Goal: Transaction & Acquisition: Purchase product/service

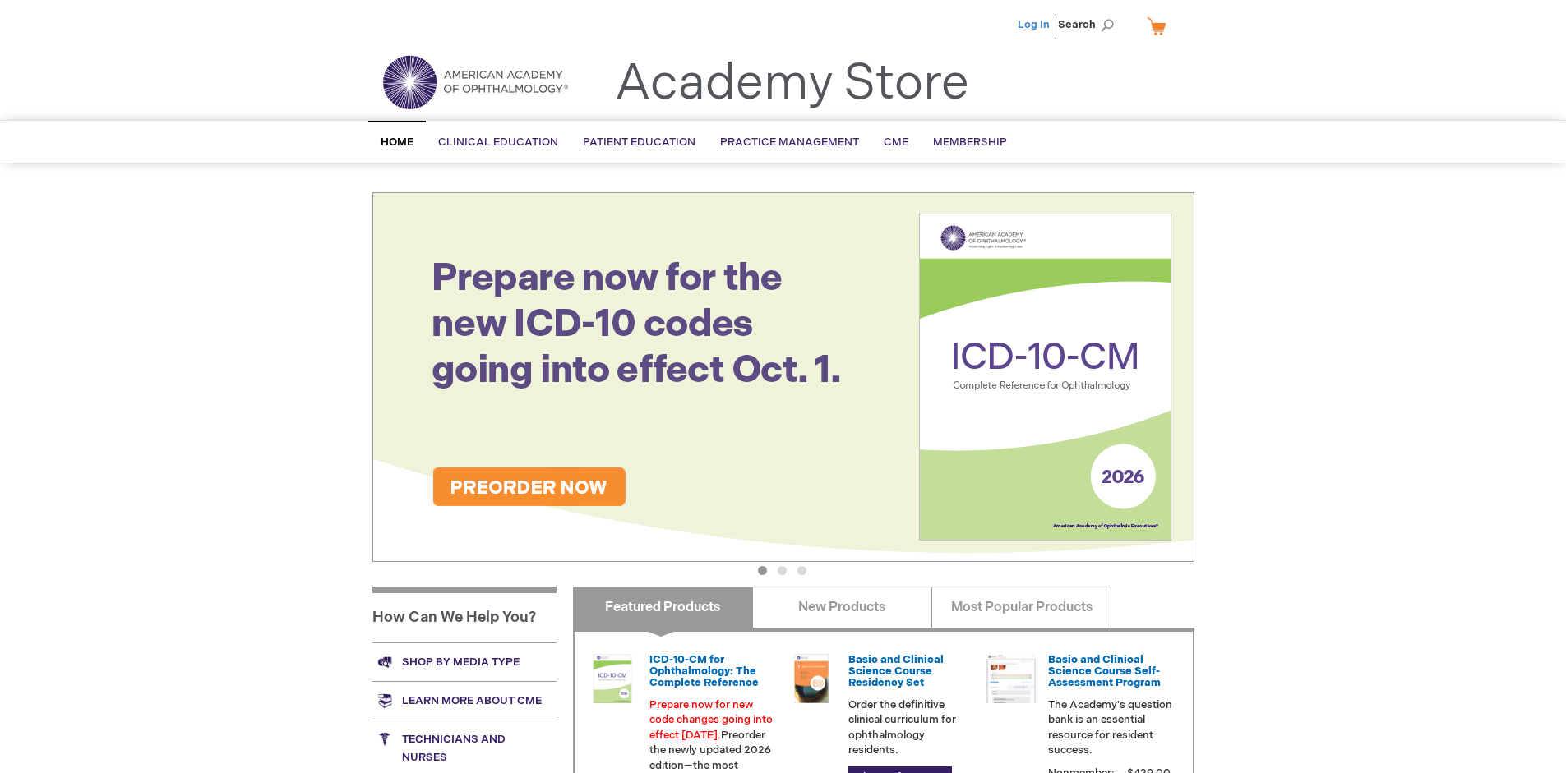
click at [1035, 25] on link "Log In" at bounding box center [1033, 24] width 32 height 13
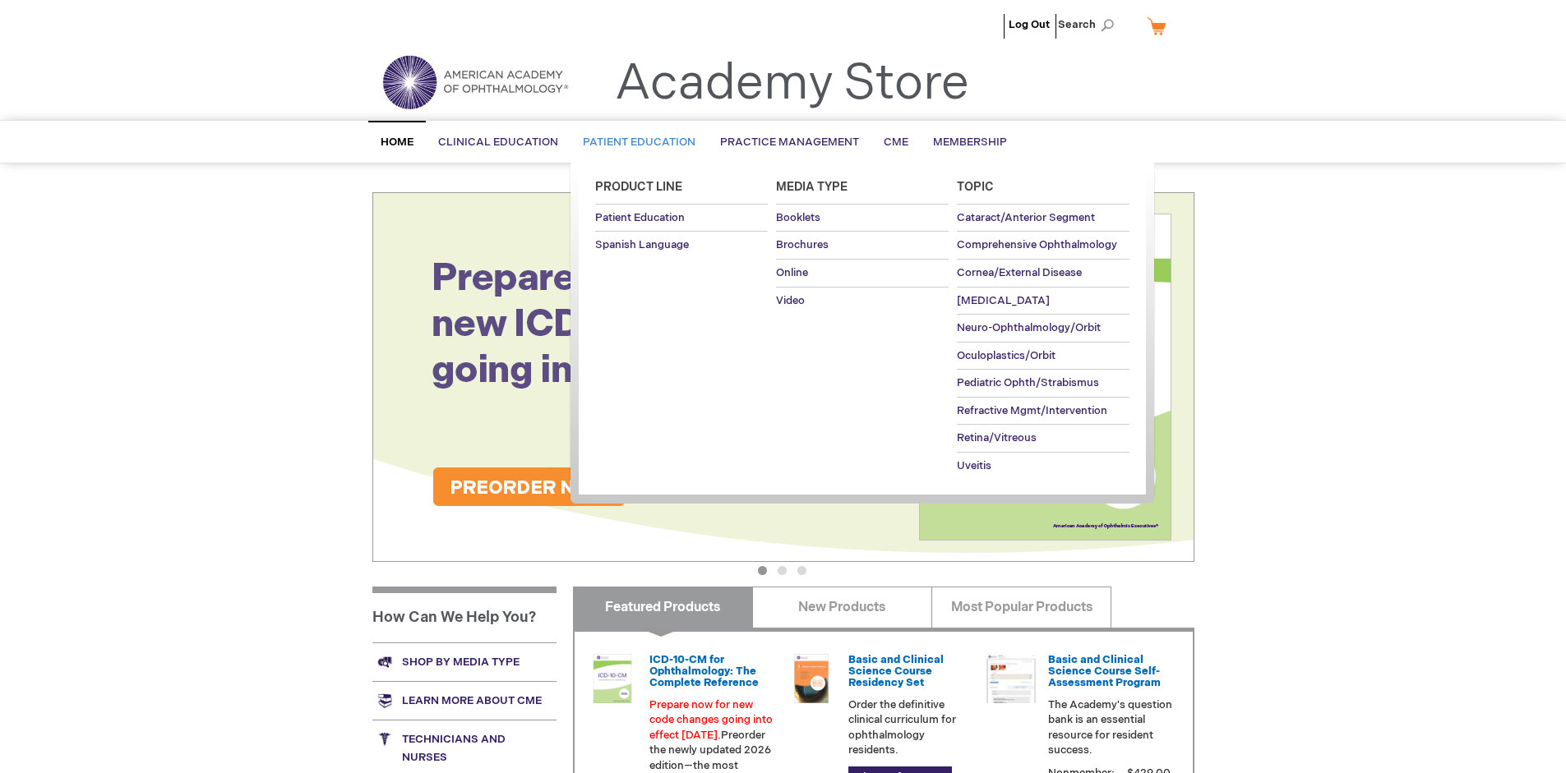
click at [634, 142] on span "Patient Education" at bounding box center [639, 142] width 113 height 13
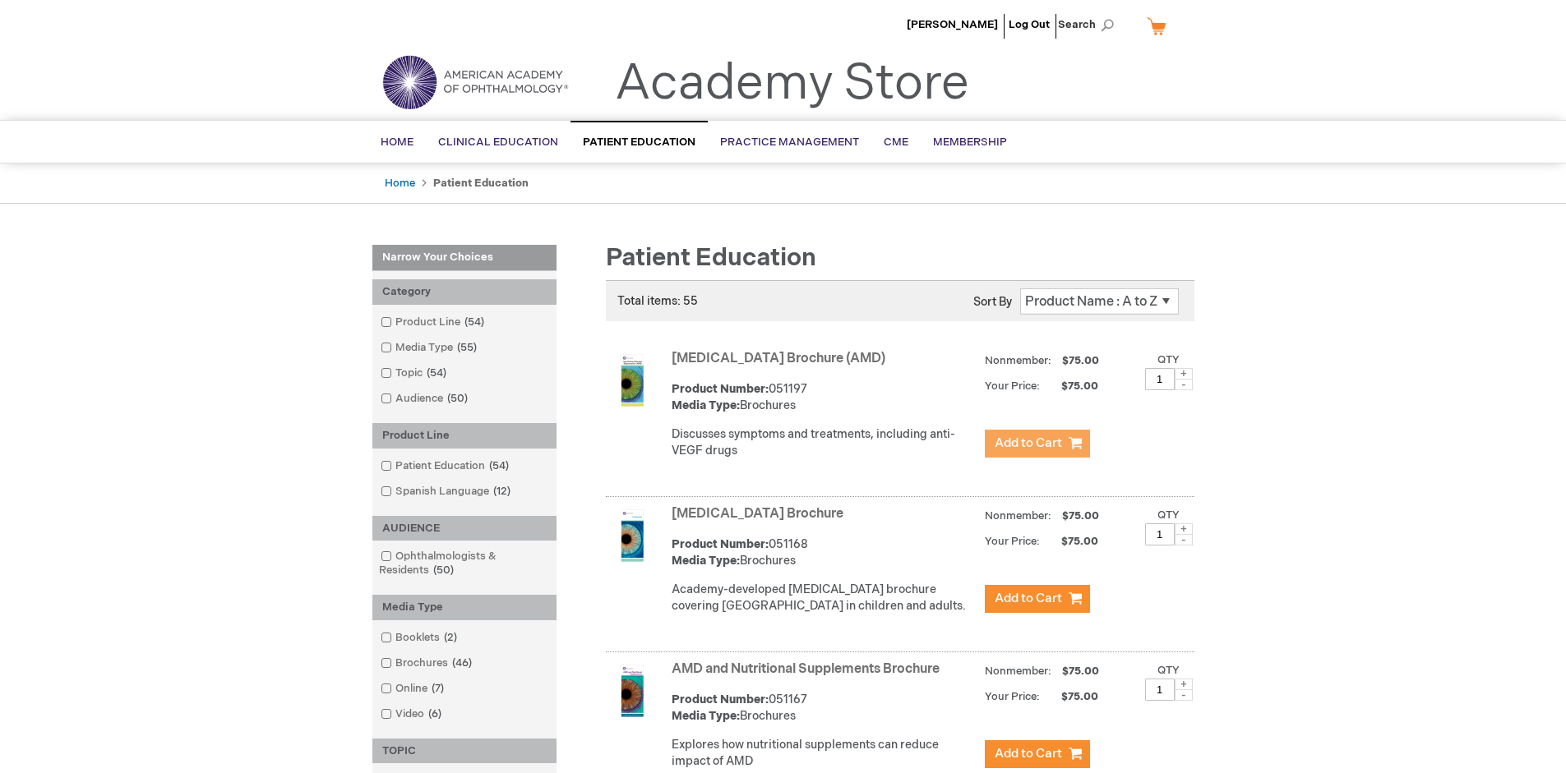
click at [1036, 444] on span "Add to Cart" at bounding box center [1027, 444] width 67 height 16
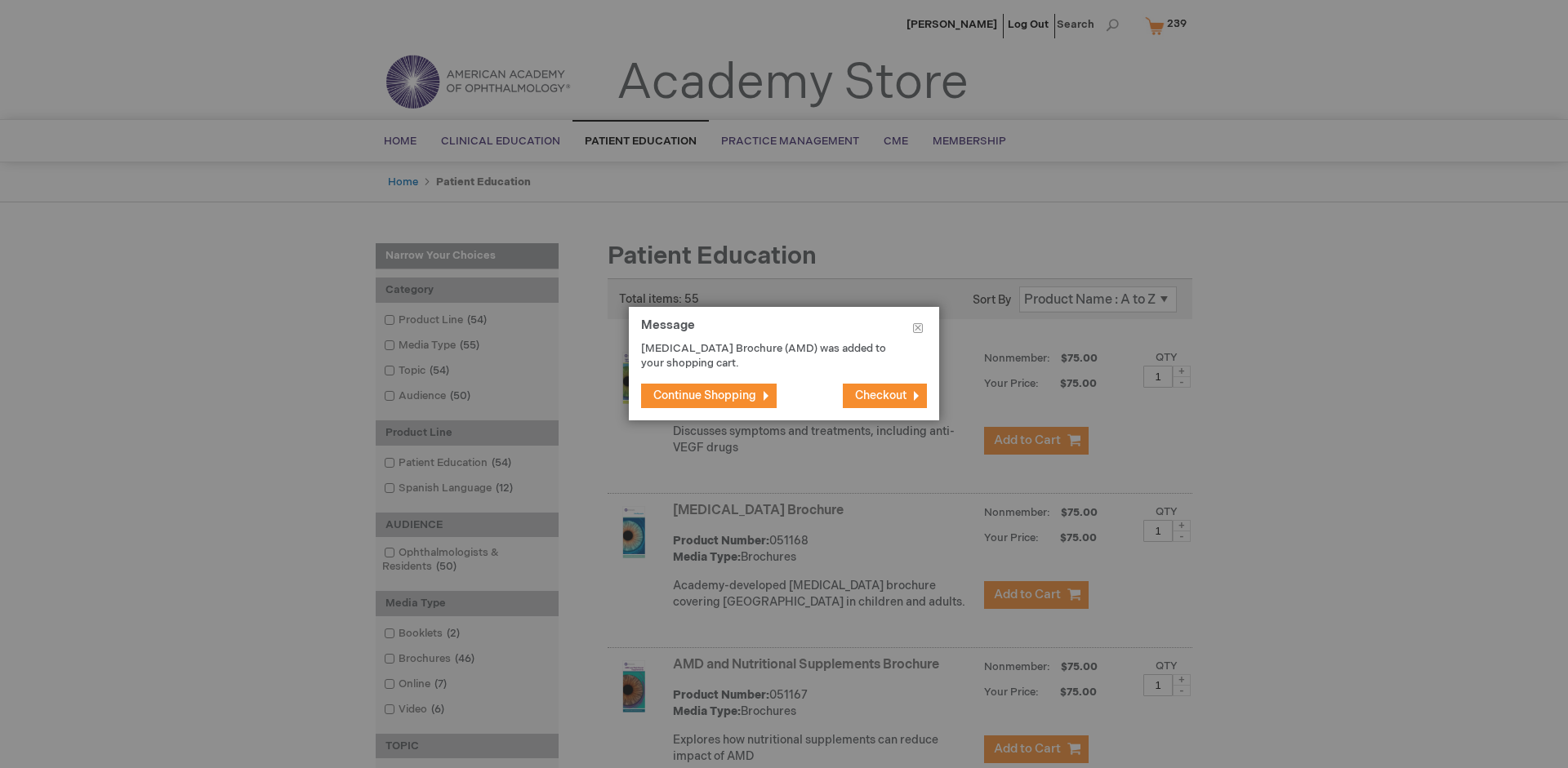
click at [705, 395] on span "Continue Shopping" at bounding box center [705, 395] width 103 height 14
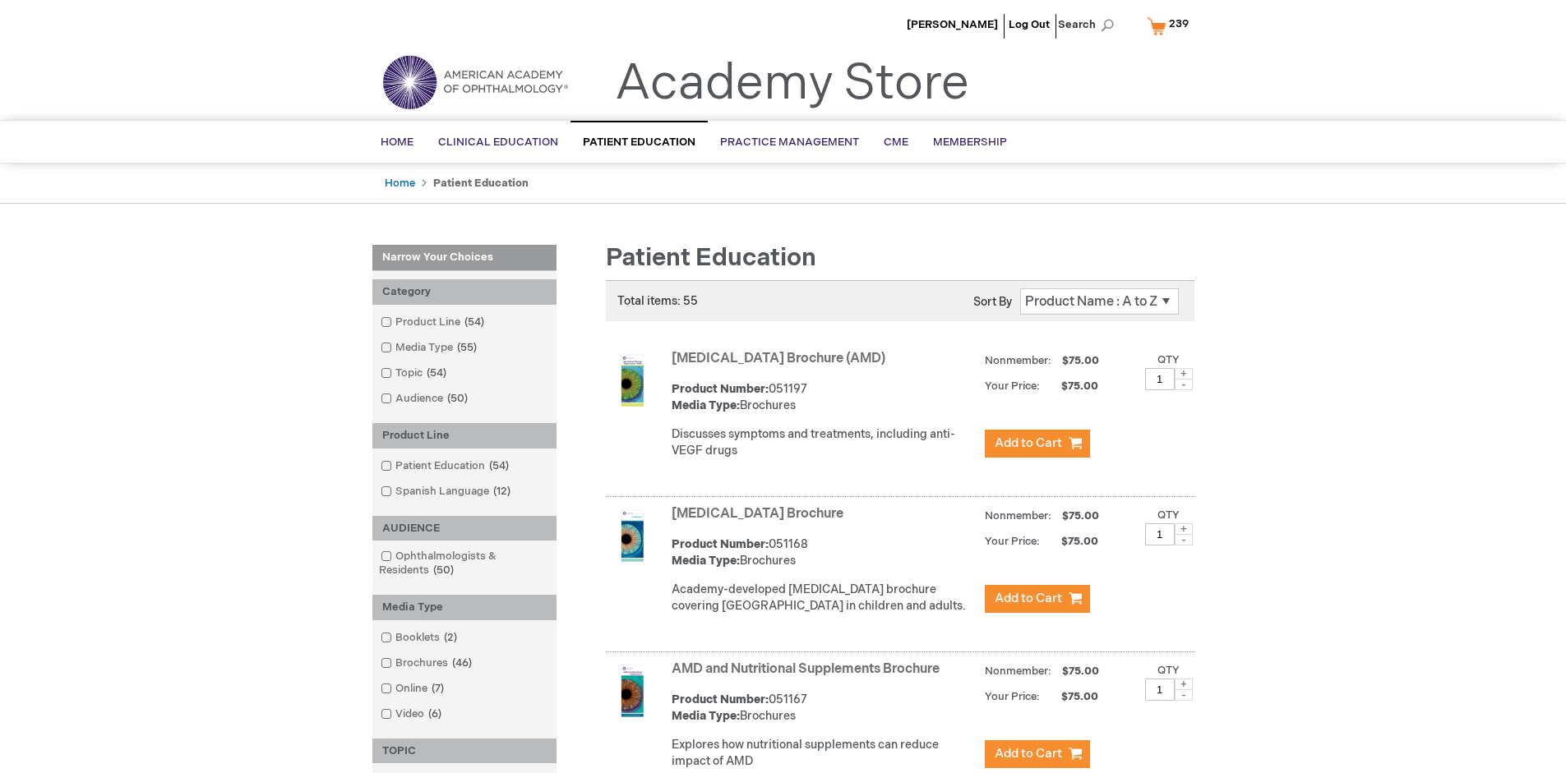
click at [809, 677] on link "AMD and Nutritional Supplements Brochure" at bounding box center [805, 670] width 268 height 16
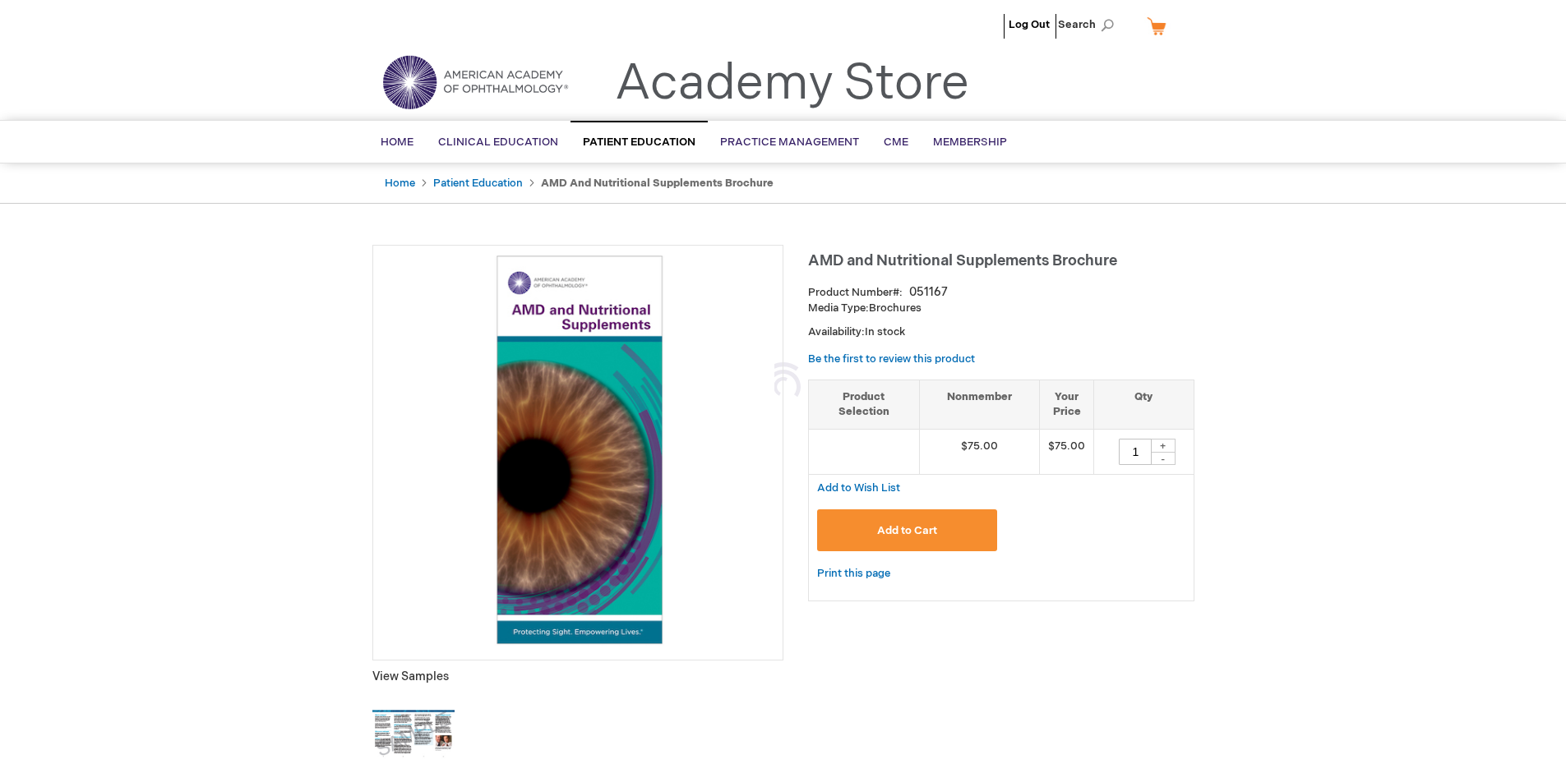
type input "1"
click at [906, 530] on span "Add to Cart" at bounding box center [907, 530] width 60 height 13
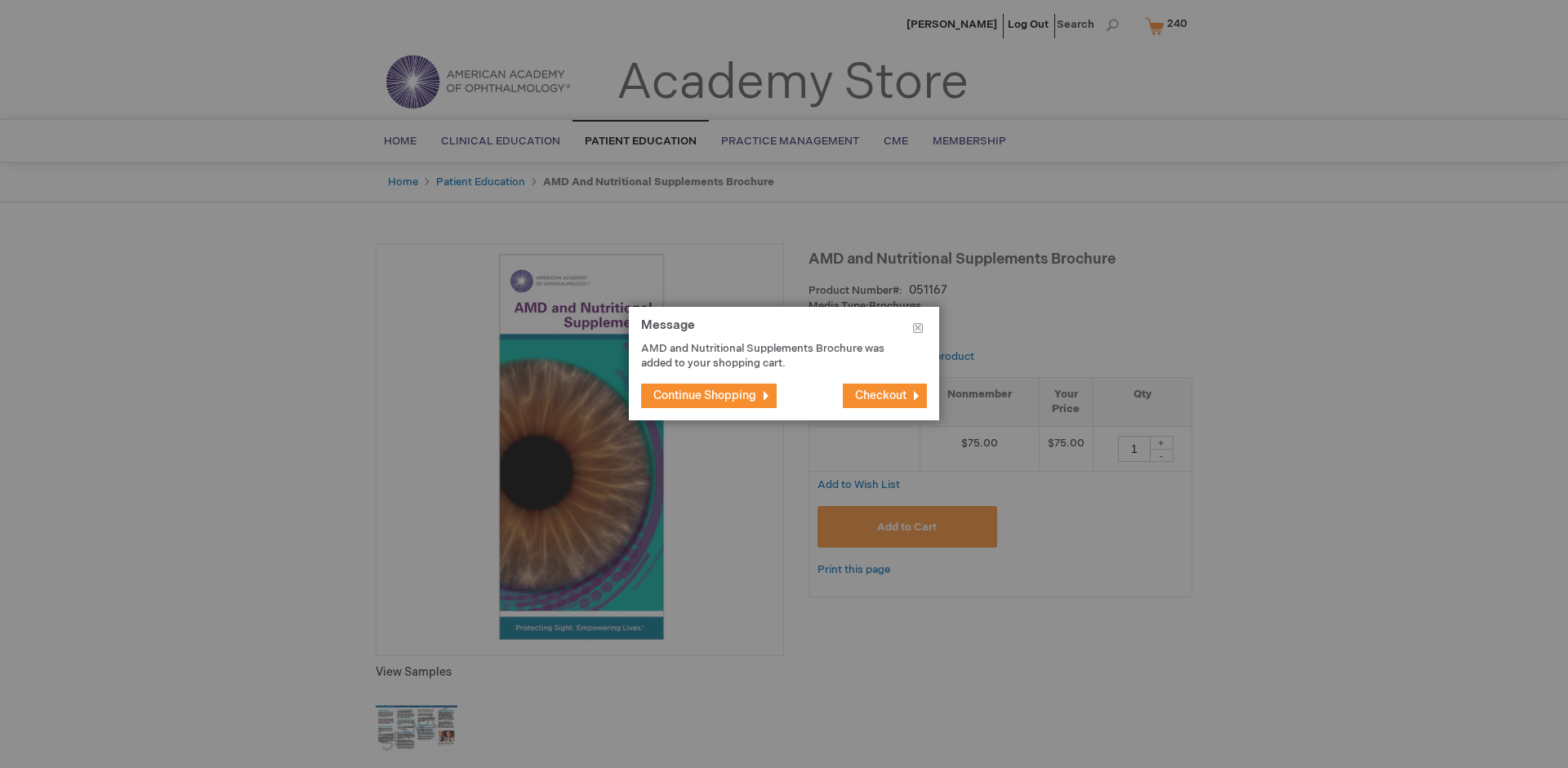
click at [705, 395] on span "Continue Shopping" at bounding box center [705, 395] width 103 height 14
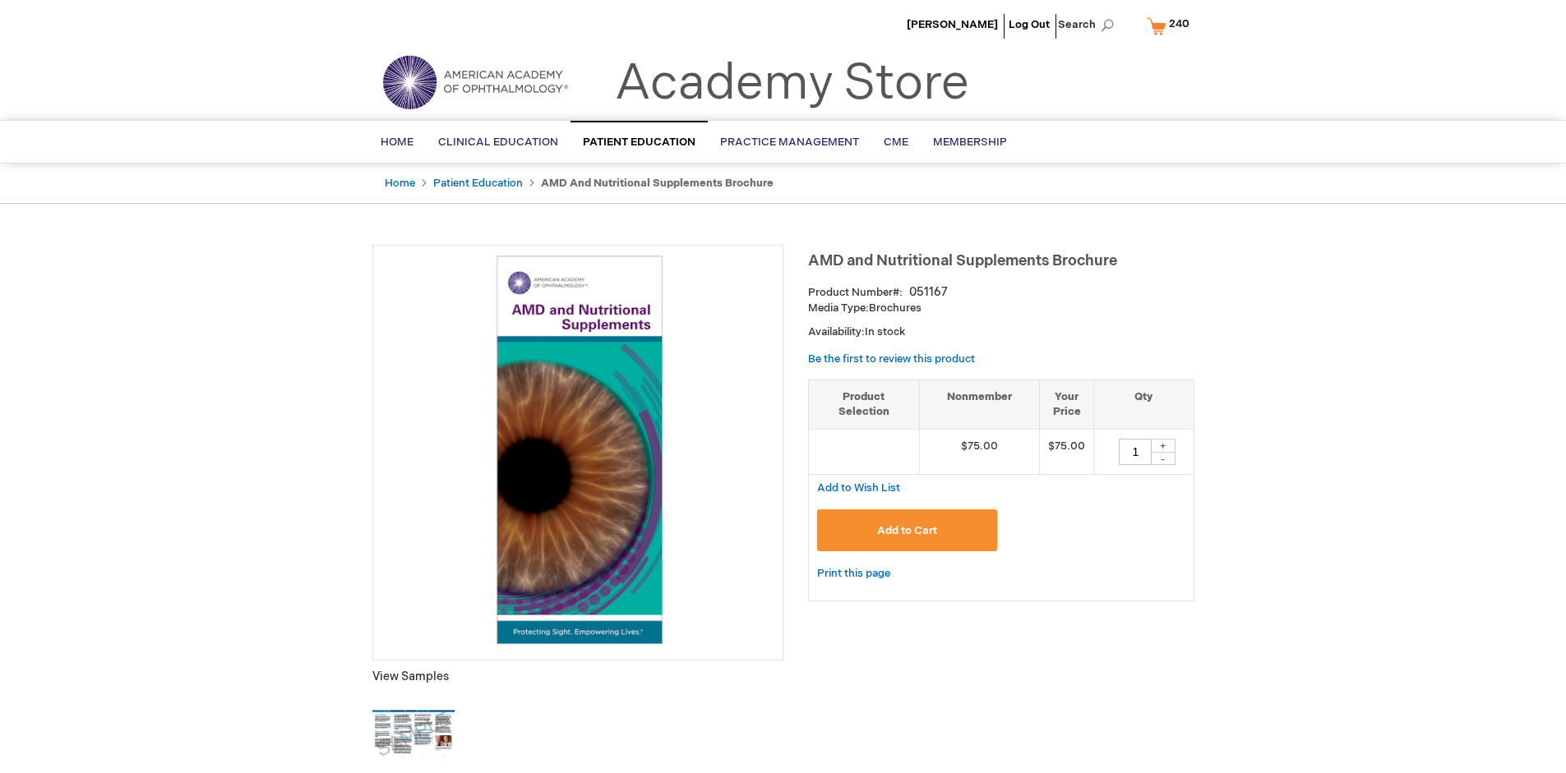
click at [1170, 25] on span "240" at bounding box center [1179, 23] width 21 height 13
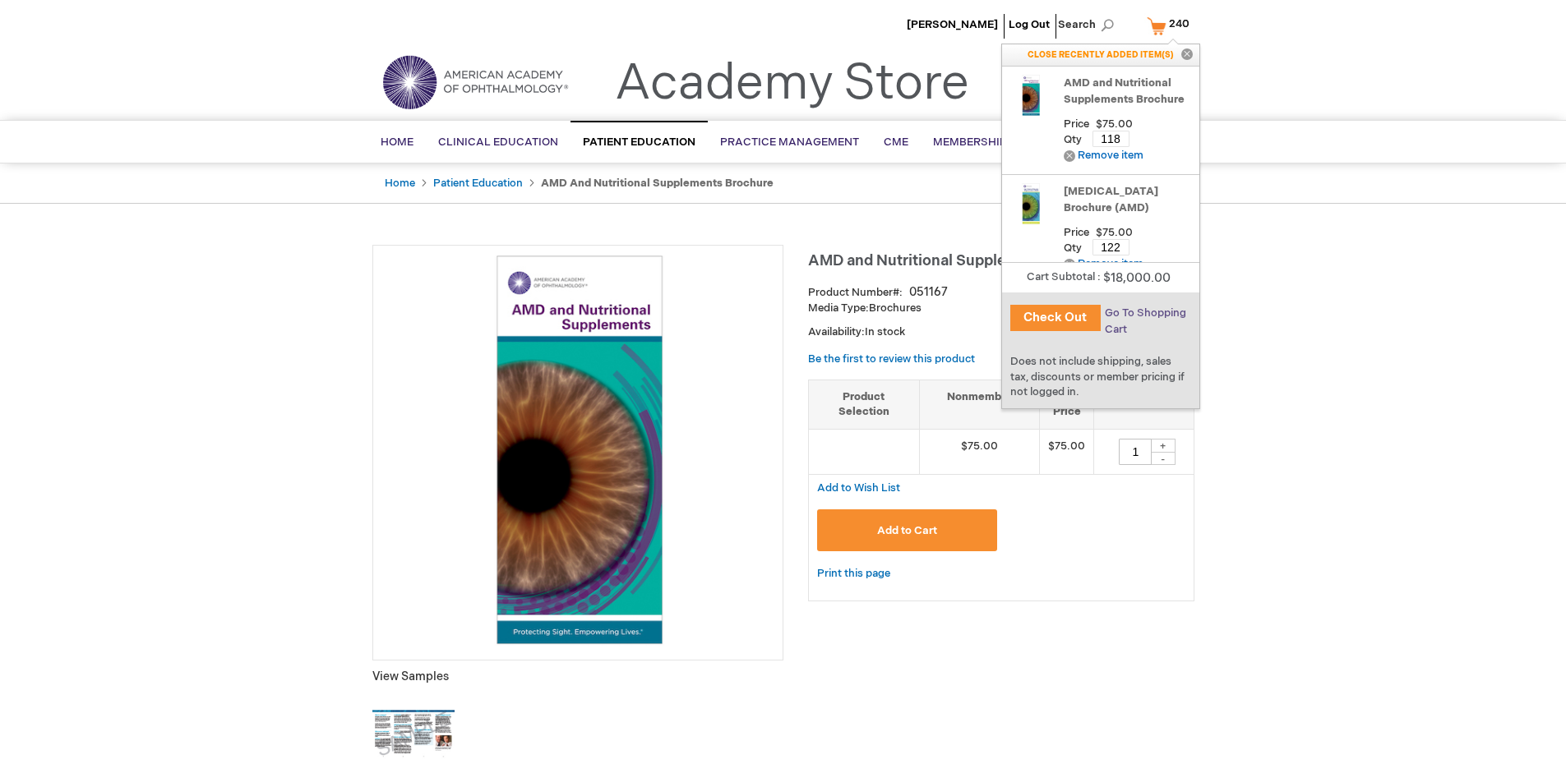
click at [1143, 313] on span "Go To Shopping Cart" at bounding box center [1145, 322] width 81 height 30
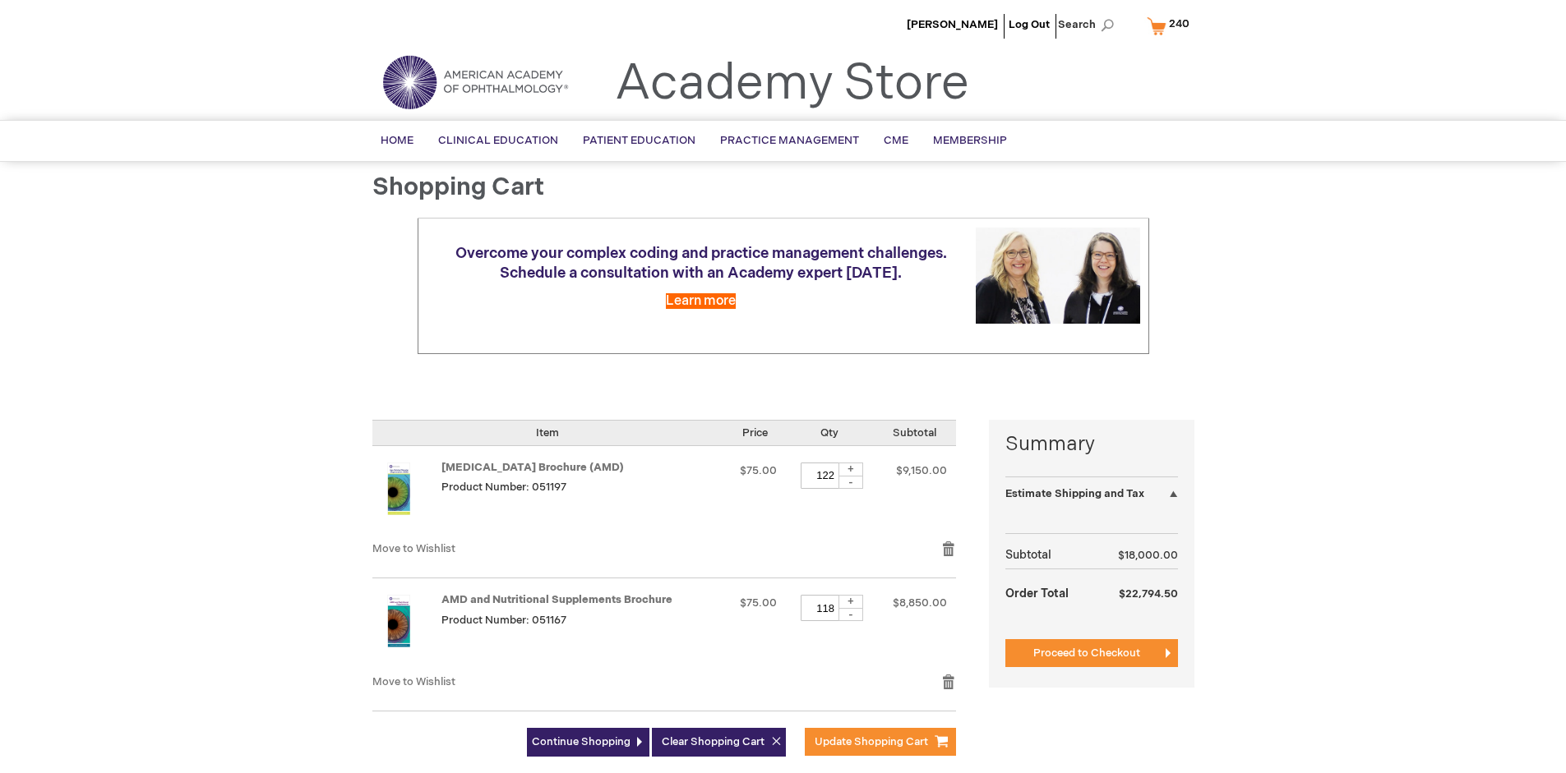
select select "US"
select select "41"
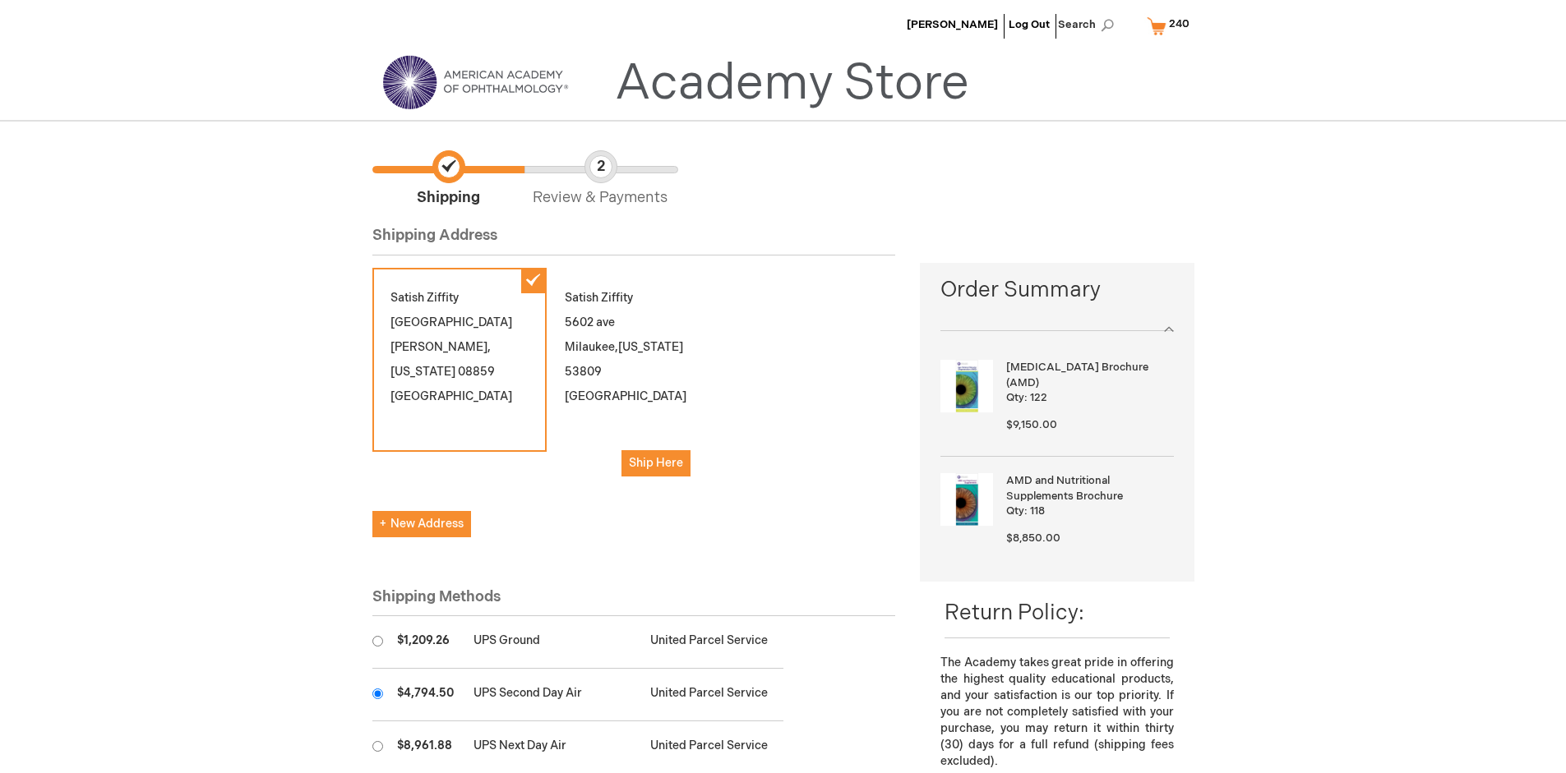
click at [377, 694] on input "radio" at bounding box center [377, 694] width 11 height 11
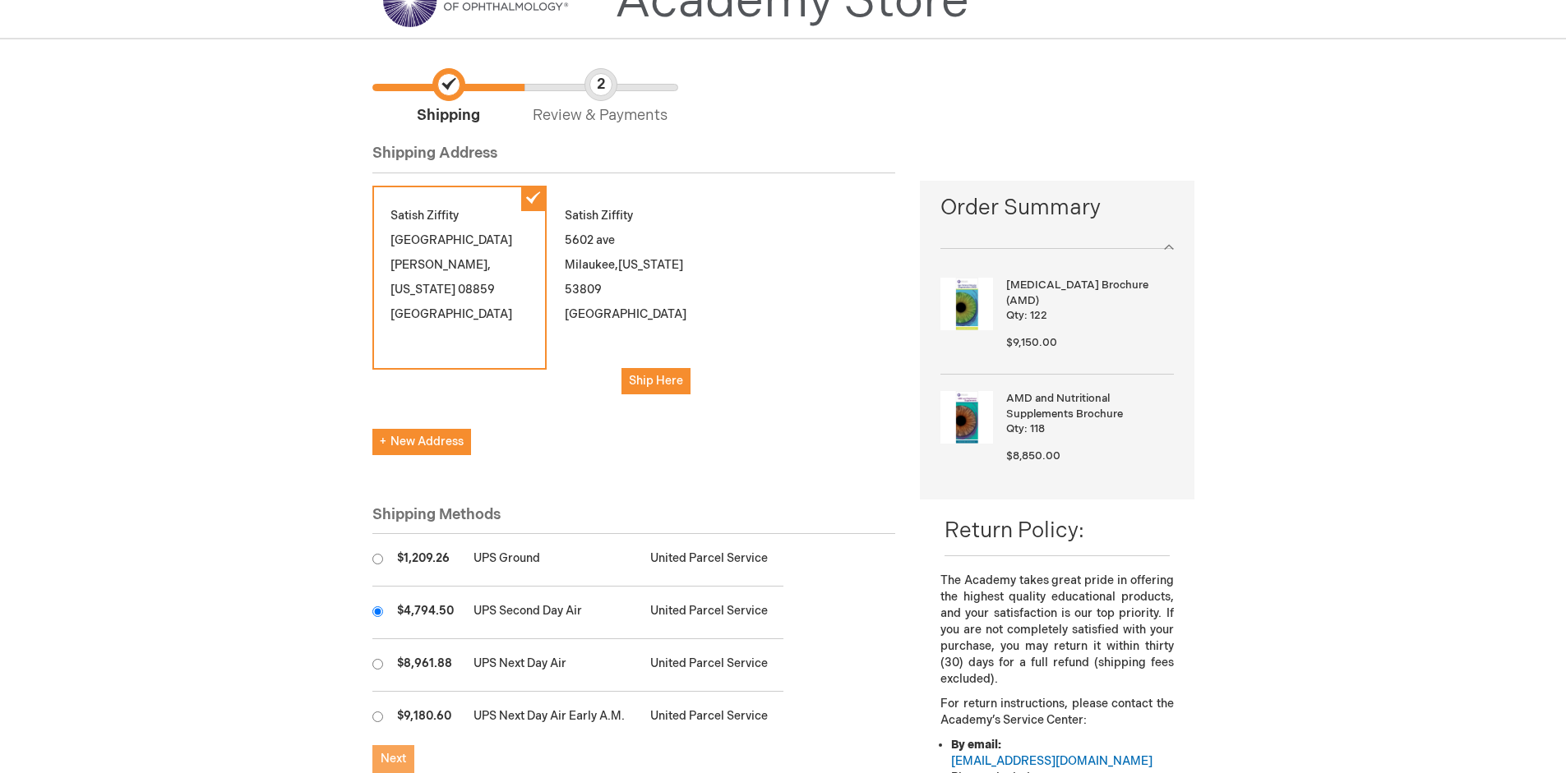
click at [393, 759] on span "Next" at bounding box center [393, 759] width 25 height 14
